Goal: Task Accomplishment & Management: Manage account settings

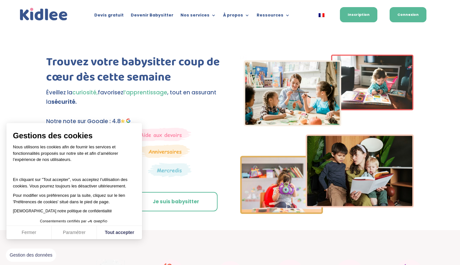
click at [409, 16] on link "Connexion" at bounding box center [408, 14] width 37 height 15
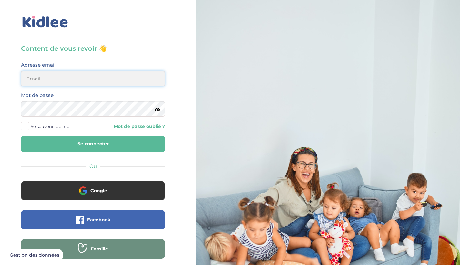
type input "manmoslih10@gmail.com"
click at [93, 144] on button "Se connecter" at bounding box center [93, 144] width 144 height 16
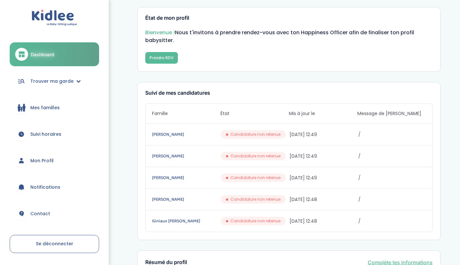
scroll to position [58, 0]
click at [58, 111] on link "Mes familles" at bounding box center [54, 107] width 89 height 23
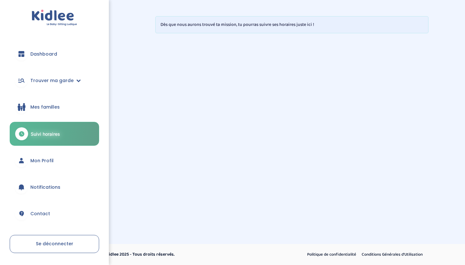
click at [55, 156] on link "Mon Profil" at bounding box center [54, 160] width 89 height 23
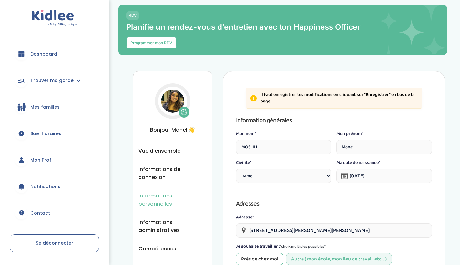
select select "1"
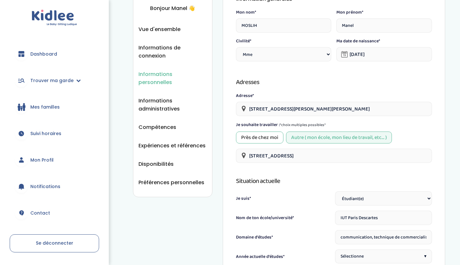
scroll to position [120, 0]
